Goal: Task Accomplishment & Management: Manage account settings

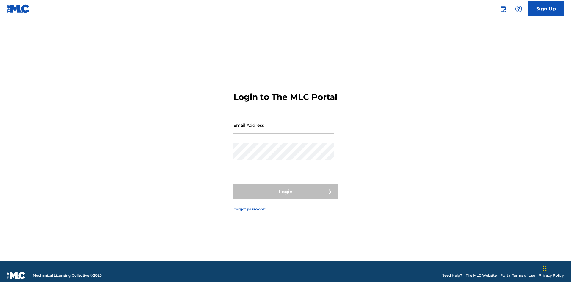
scroll to position [8, 0]
click at [284, 122] on input "Email Address" at bounding box center [284, 125] width 101 height 17
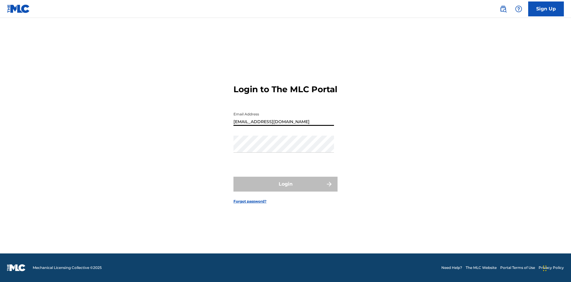
type input "Duke.McTesterson@gmail.com"
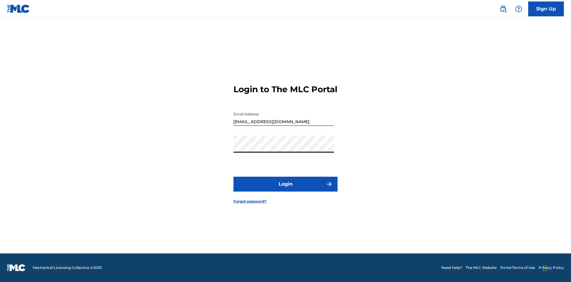
click at [286, 189] on button "Login" at bounding box center [286, 184] width 104 height 15
